Goal: Task Accomplishment & Management: Complete application form

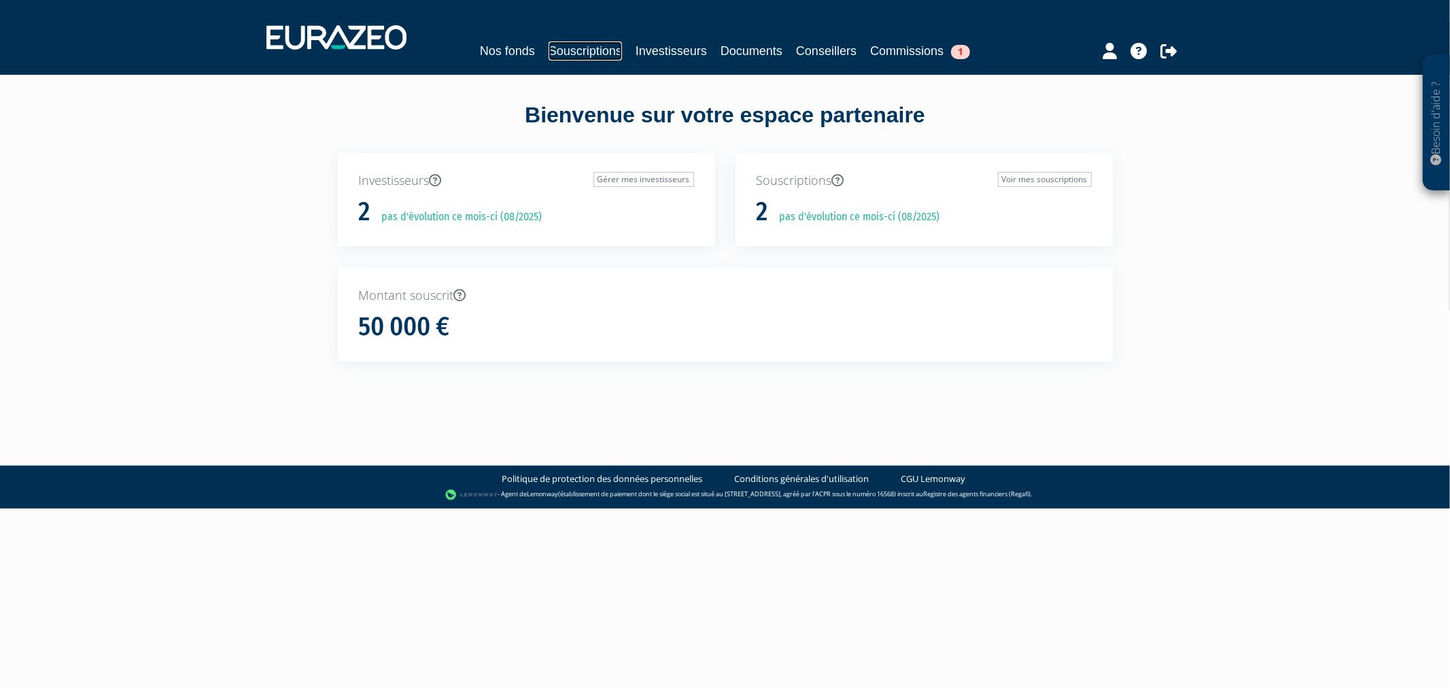
click at [558, 46] on link "Souscriptions" at bounding box center [585, 50] width 73 height 19
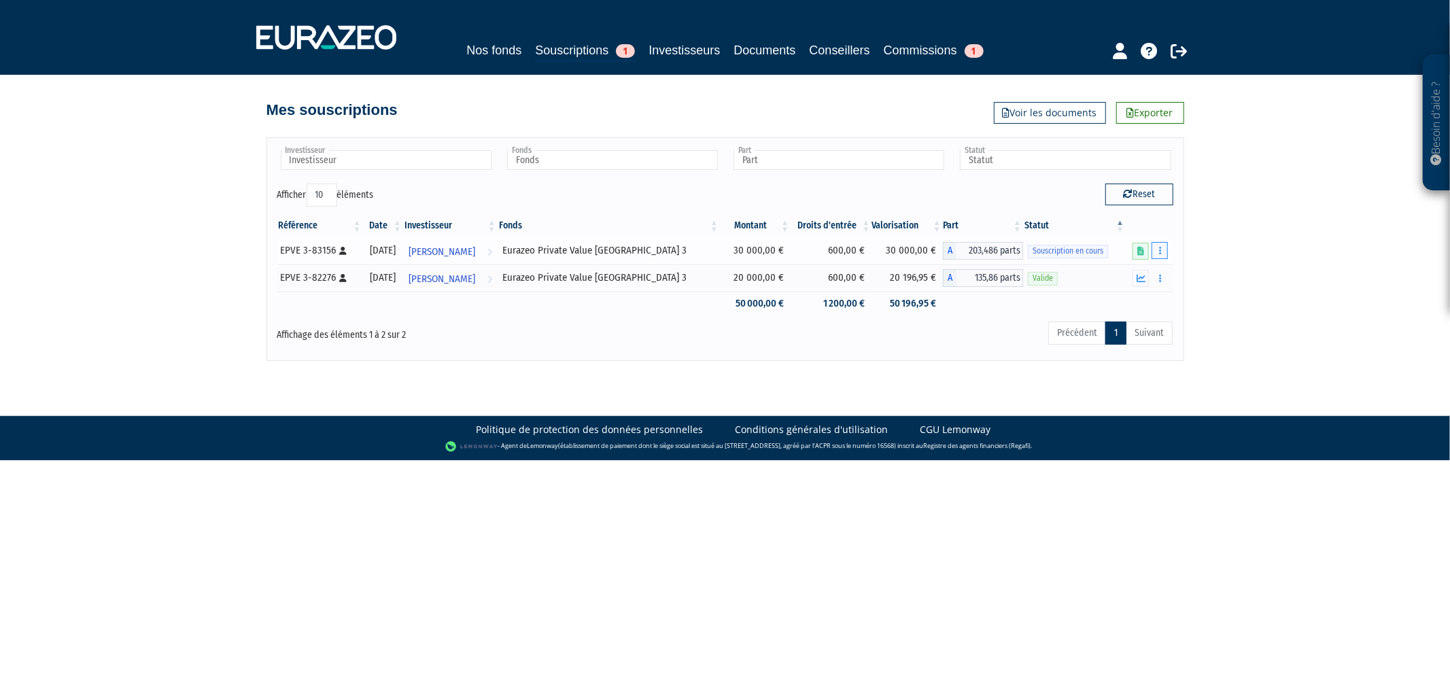
click at [1165, 247] on button "button" at bounding box center [1160, 250] width 16 height 17
click at [1104, 302] on link "Compléter" at bounding box center [1120, 301] width 88 height 22
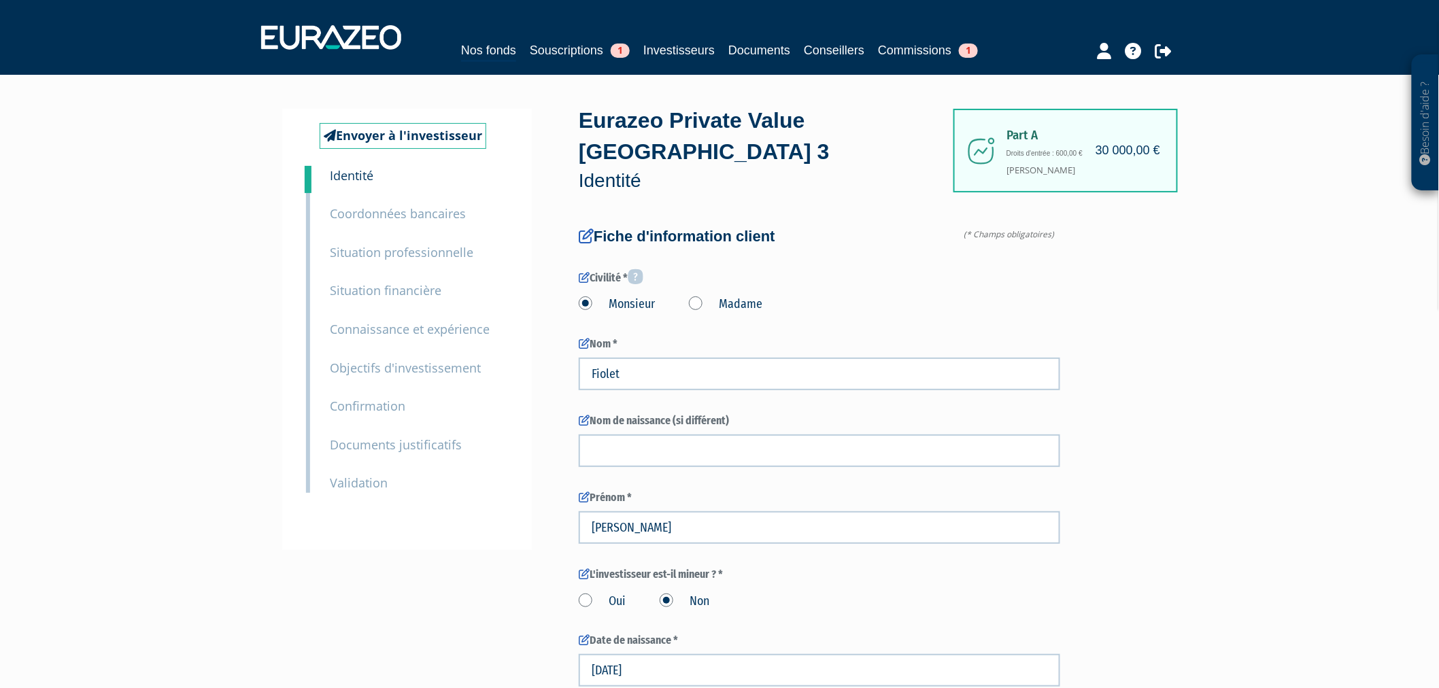
click at [412, 444] on small "Documents justificatifs" at bounding box center [396, 445] width 132 height 16
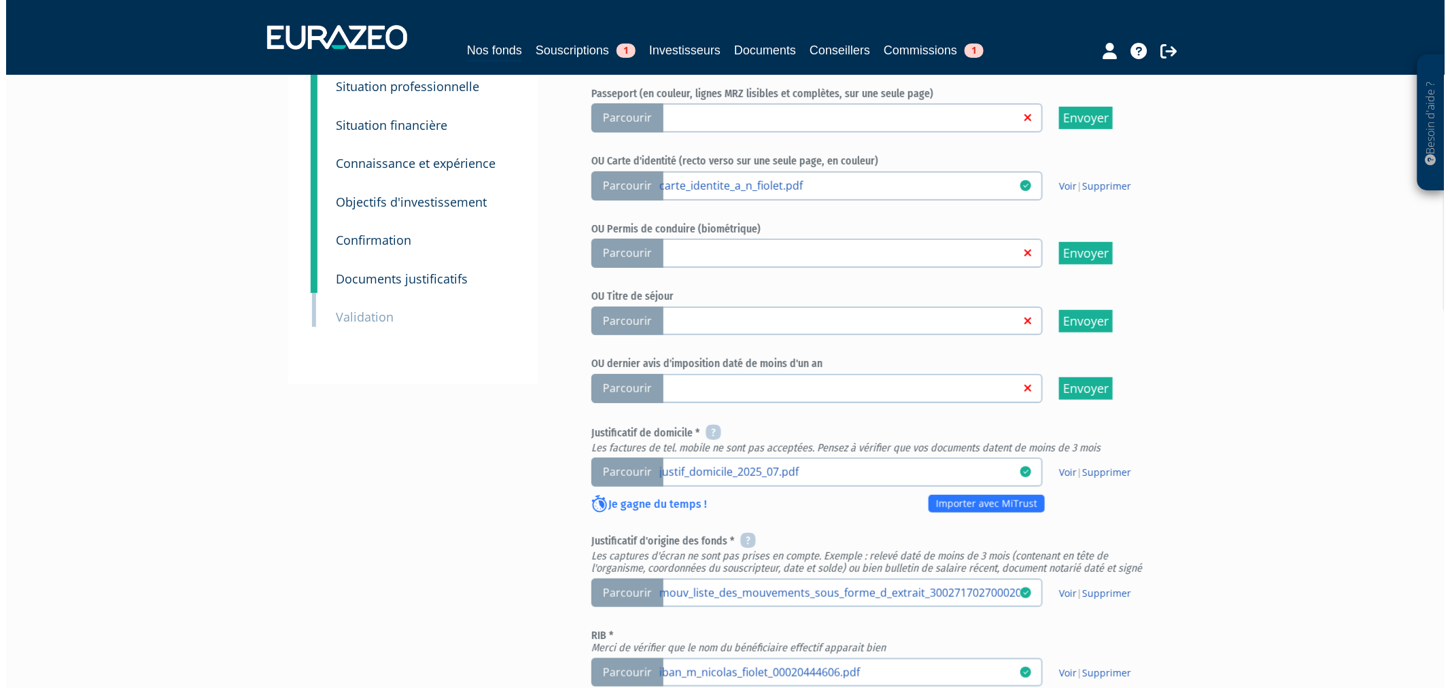
scroll to position [377, 0]
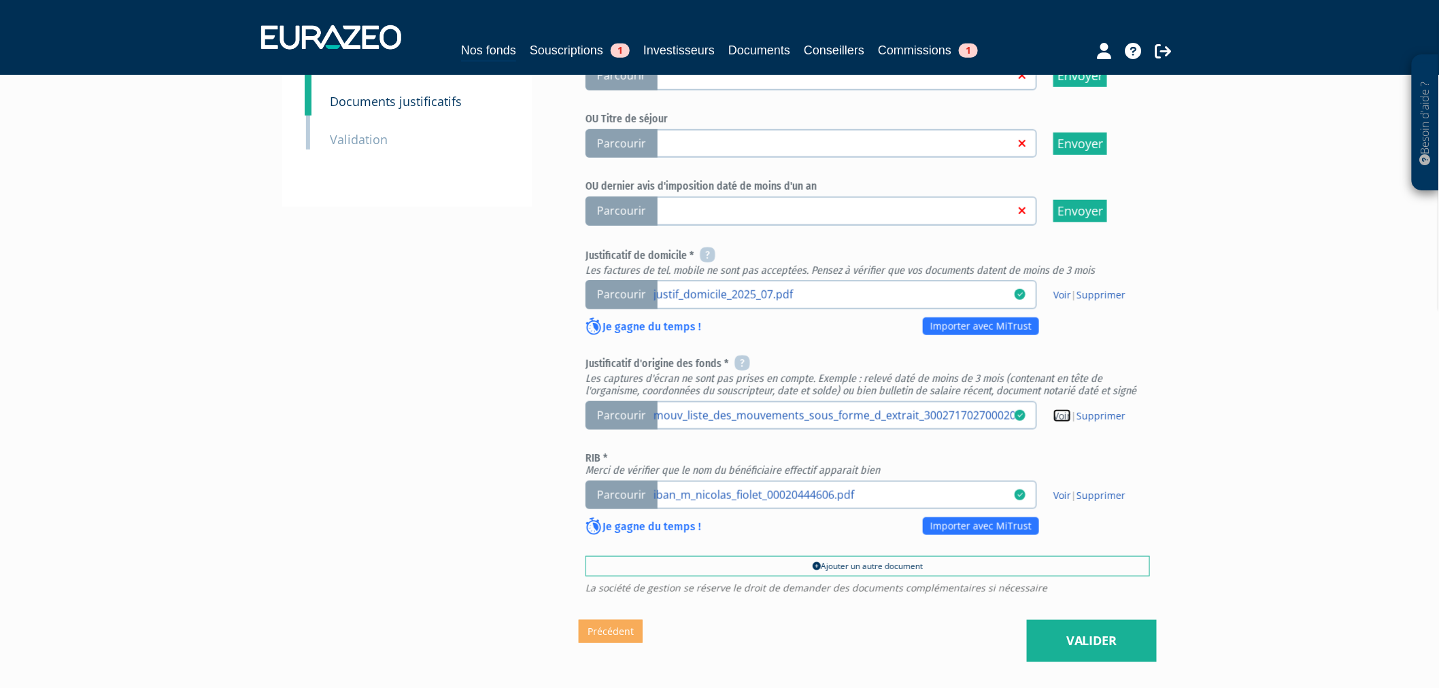
click at [1059, 409] on link "Voir" at bounding box center [1062, 415] width 18 height 13
click at [1153, 620] on link "Valider" at bounding box center [1092, 641] width 130 height 42
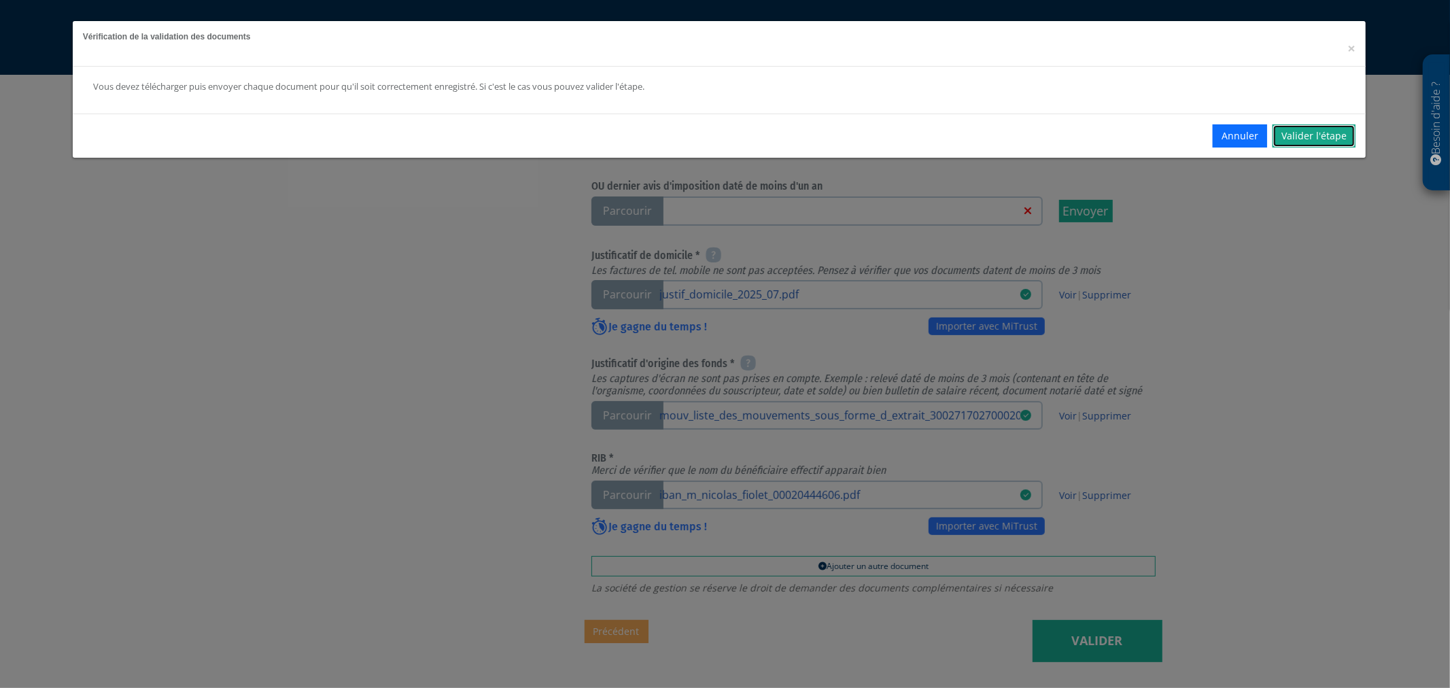
click at [1300, 132] on link "Valider l'étape" at bounding box center [1314, 135] width 83 height 23
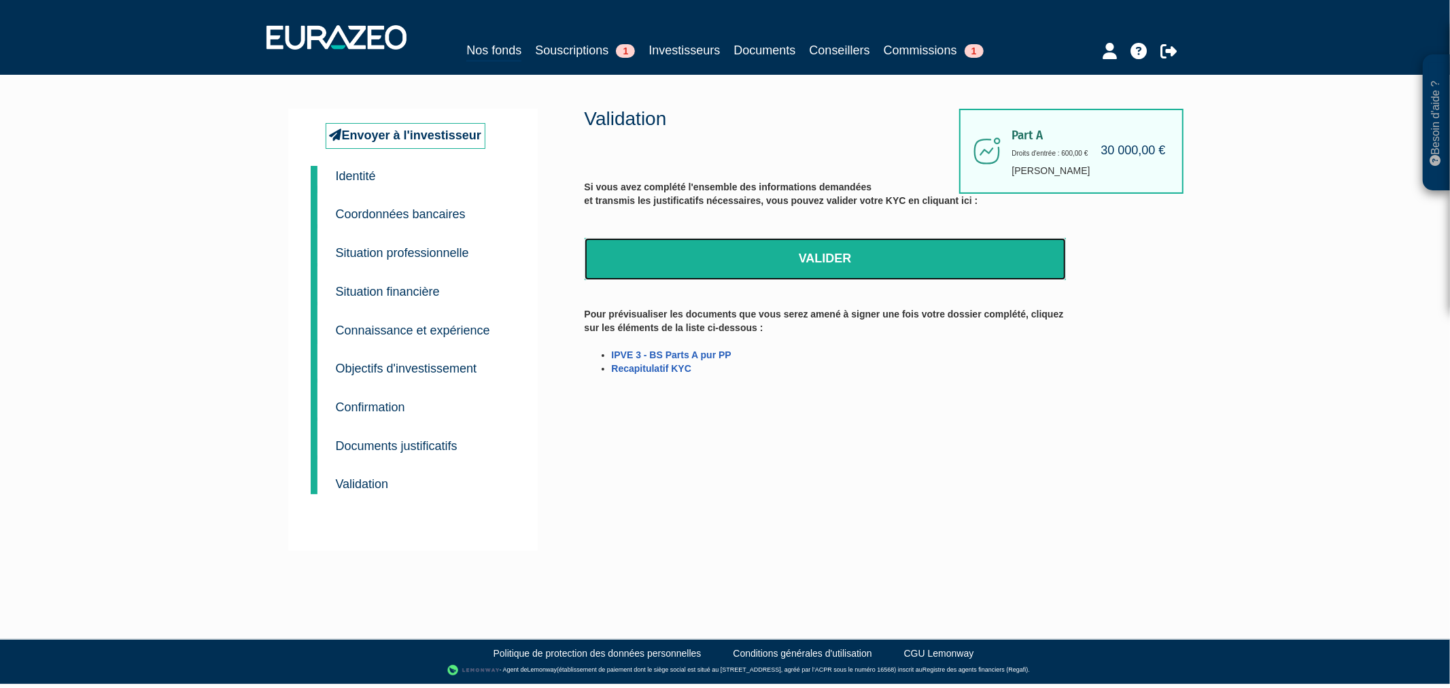
click at [911, 263] on link "Valider" at bounding box center [825, 259] width 481 height 42
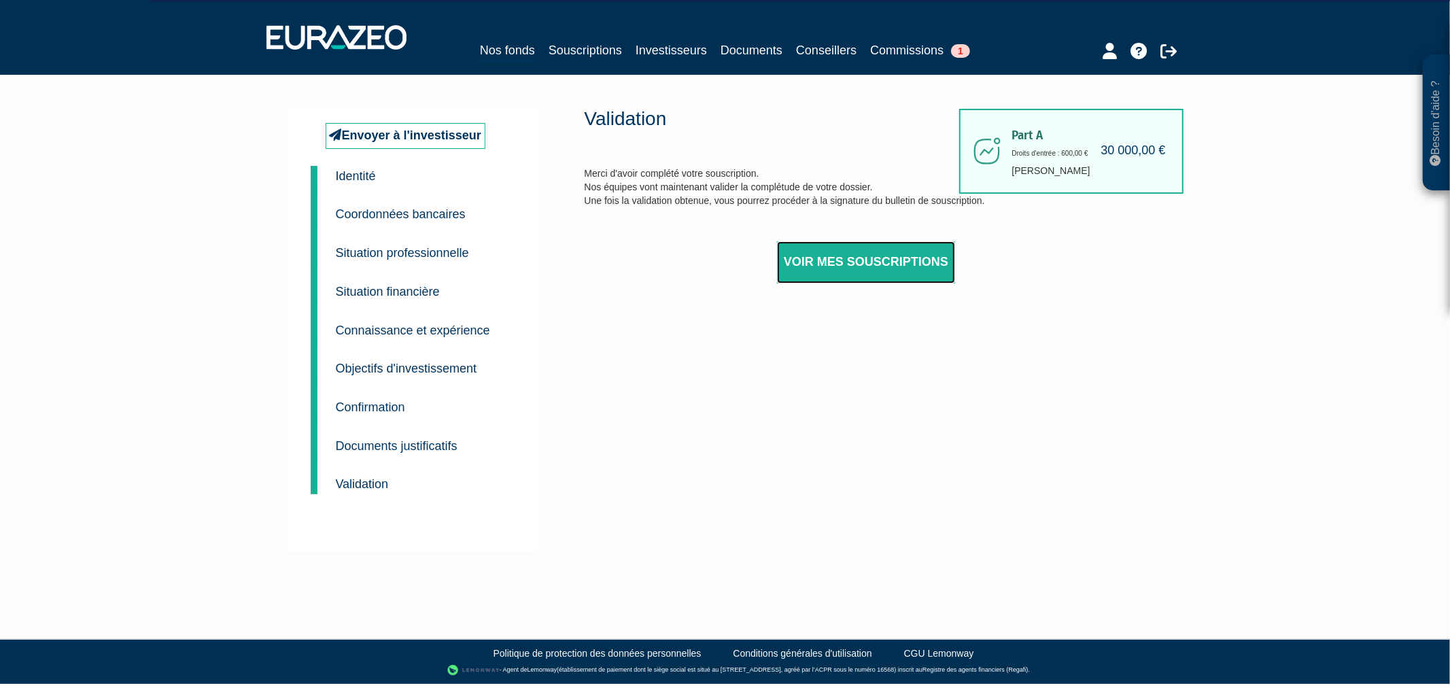
click at [866, 257] on link "Voir mes souscriptions" at bounding box center [866, 262] width 178 height 42
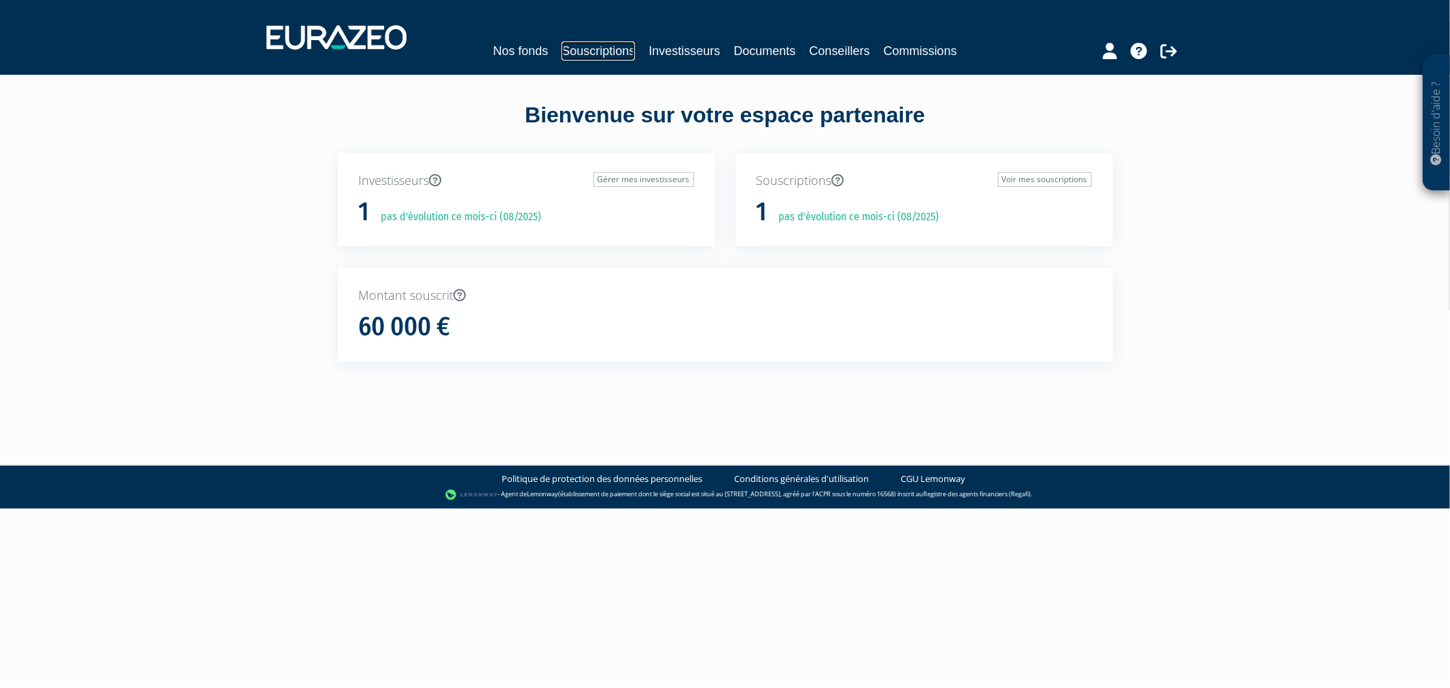
click at [607, 48] on link "Souscriptions" at bounding box center [598, 50] width 73 height 19
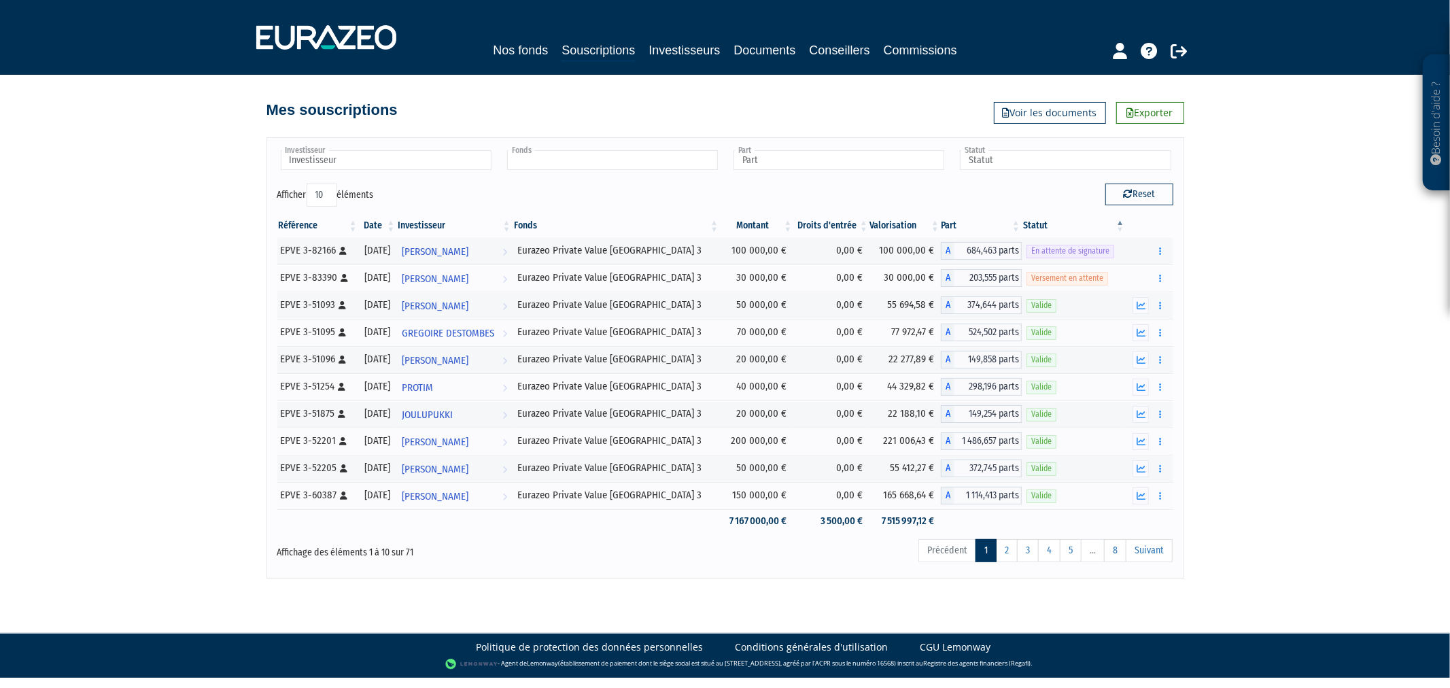
click at [600, 154] on input "text" at bounding box center [612, 160] width 211 height 20
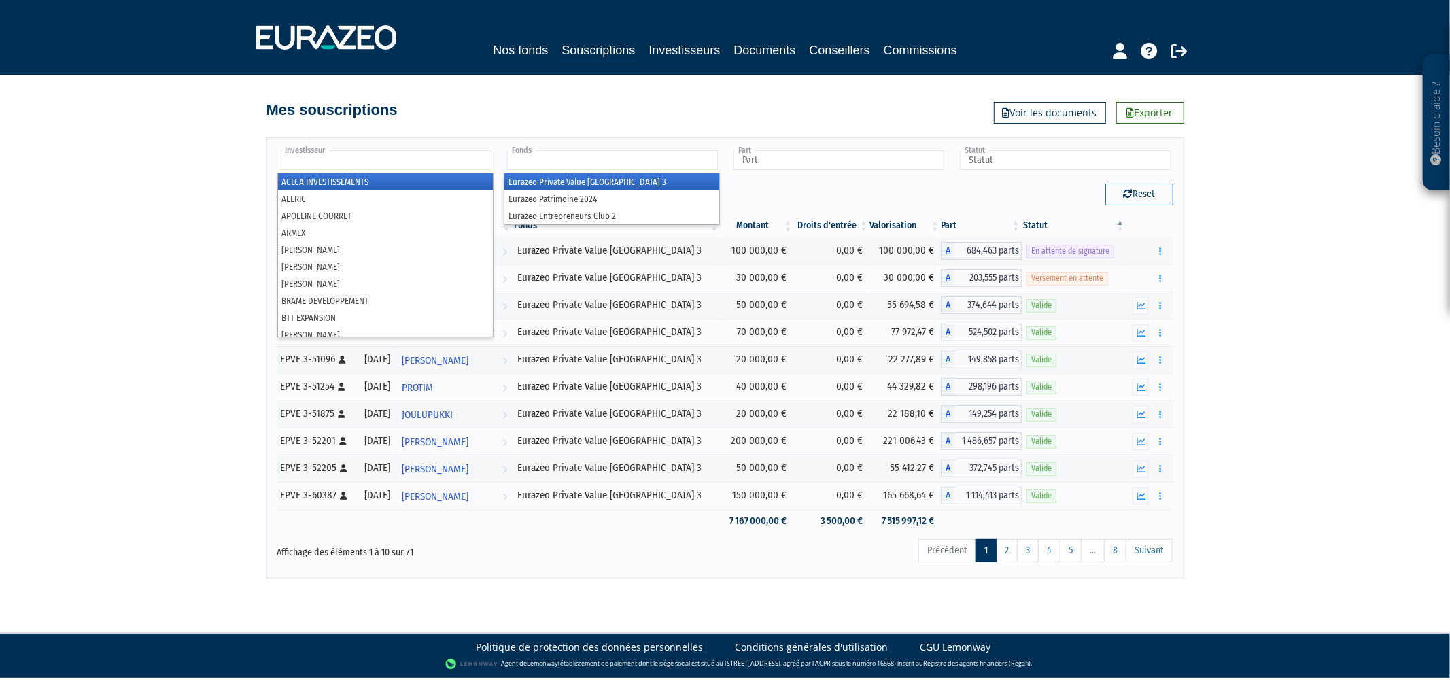
click at [436, 148] on ul at bounding box center [385, 160] width 216 height 25
type input "Fonds"
type input "l"
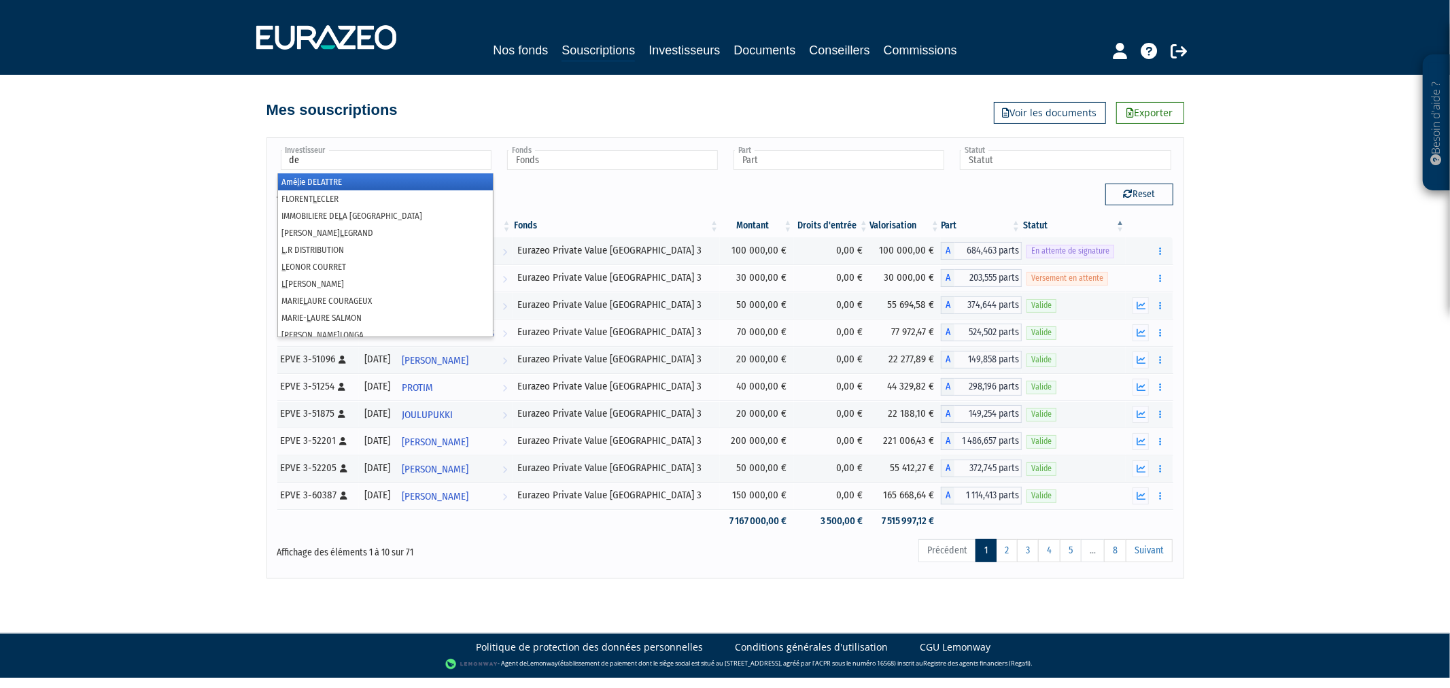
type input "del"
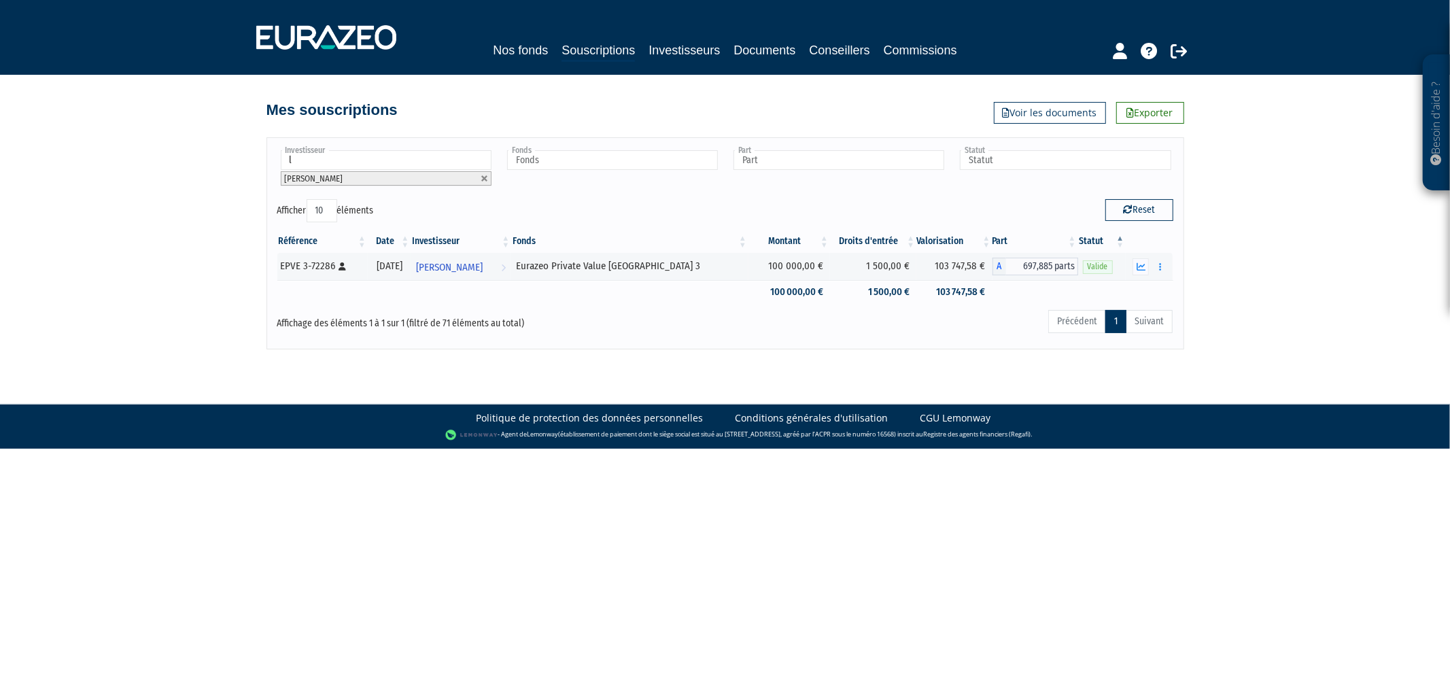
type input "li"
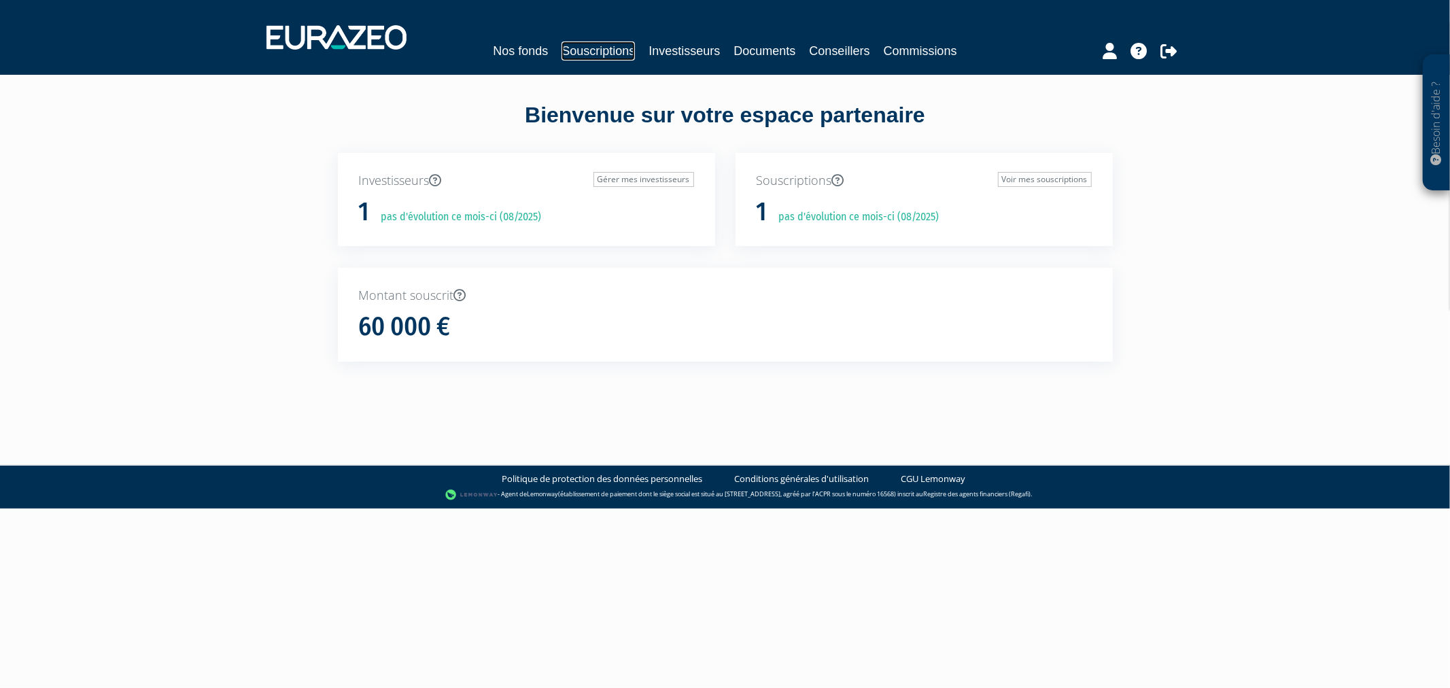
click at [615, 48] on link "Souscriptions" at bounding box center [598, 50] width 73 height 19
click at [565, 45] on link "Souscriptions" at bounding box center [598, 50] width 73 height 19
click at [566, 57] on link "Souscriptions" at bounding box center [598, 50] width 73 height 19
click at [600, 44] on link "Souscriptions" at bounding box center [598, 50] width 73 height 19
